Goal: Task Accomplishment & Management: Manage account settings

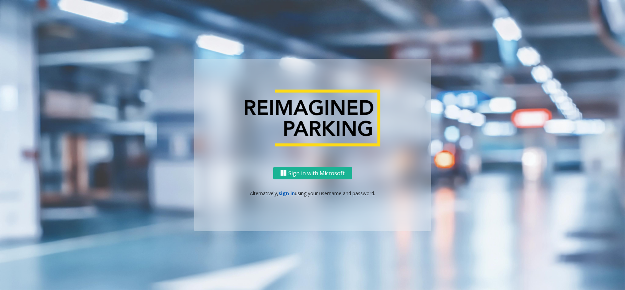
click at [284, 193] on link "sign in" at bounding box center [286, 193] width 16 height 7
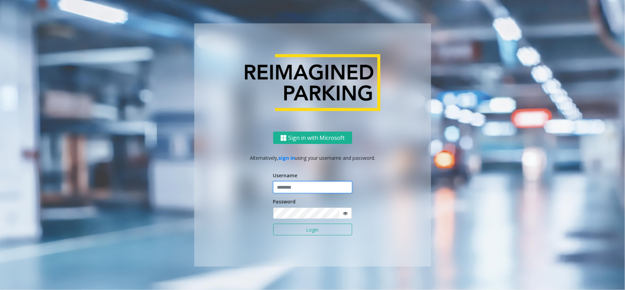
click at [305, 182] on input "text" at bounding box center [312, 187] width 79 height 12
type input "*********"
click at [311, 225] on button "Login" at bounding box center [312, 230] width 79 height 12
